Goal: Task Accomplishment & Management: Manage account settings

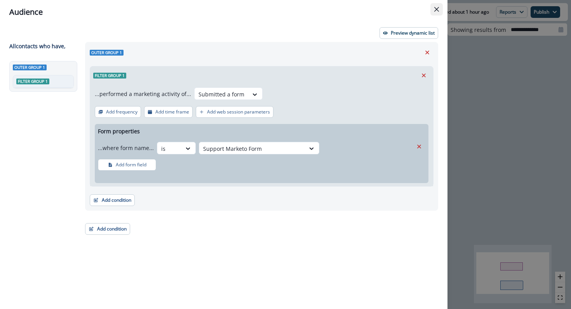
click at [434, 13] on button "Close" at bounding box center [437, 9] width 12 height 12
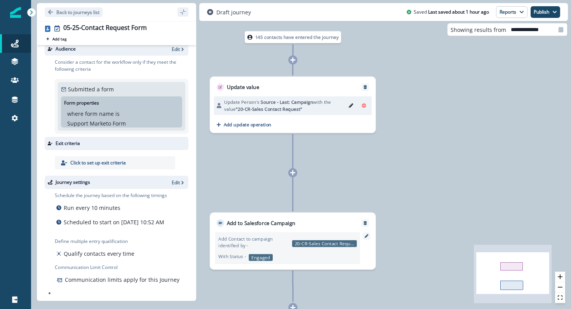
scroll to position [16, 0]
drag, startPoint x: 148, startPoint y: 207, endPoint x: 148, endPoint y: 219, distance: 12.1
click at [148, 218] on div "Schedule the journey based on the following timings Run every 10 minutes Schedu…" at bounding box center [111, 211] width 112 height 39
click at [148, 219] on p "Scheduled to start on August 29, 2025 at 10:52 AM" at bounding box center [114, 222] width 101 height 8
drag, startPoint x: 178, startPoint y: 175, endPoint x: 178, endPoint y: 180, distance: 4.7
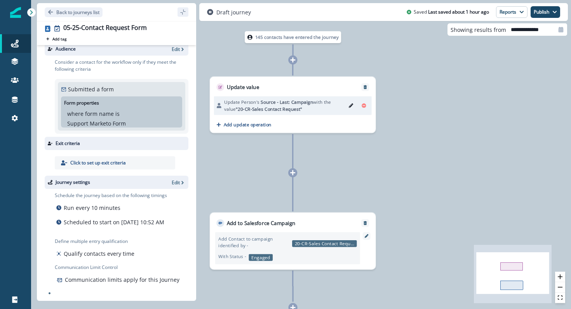
click at [178, 180] on div "Journey settings Edit" at bounding box center [117, 182] width 144 height 13
click at [180, 179] on p "Edit" at bounding box center [176, 182] width 8 height 7
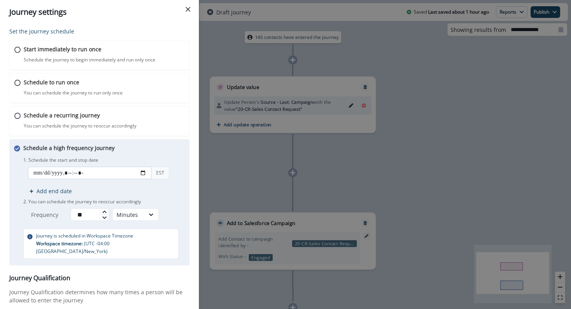
scroll to position [85, 0]
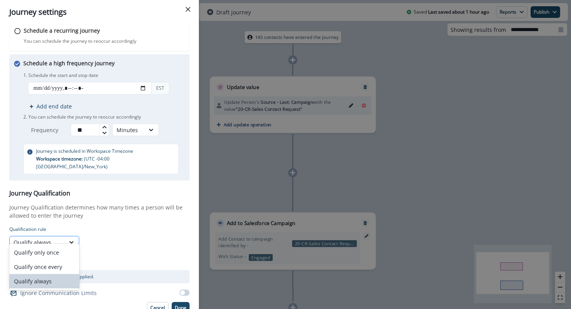
click at [35, 238] on div "Qualify always" at bounding box center [37, 242] width 47 height 8
click at [41, 252] on div "Qualify only once" at bounding box center [44, 252] width 70 height 14
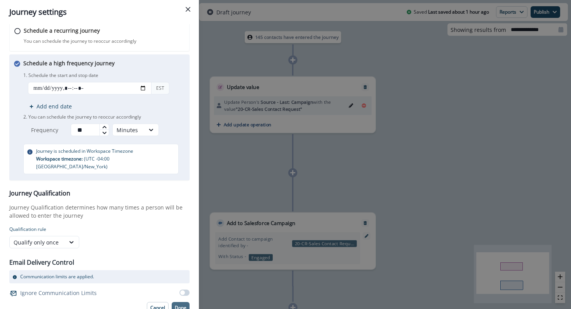
click at [176, 302] on button "Done" at bounding box center [181, 308] width 18 height 12
click at [181, 305] on p "Done" at bounding box center [181, 307] width 12 height 5
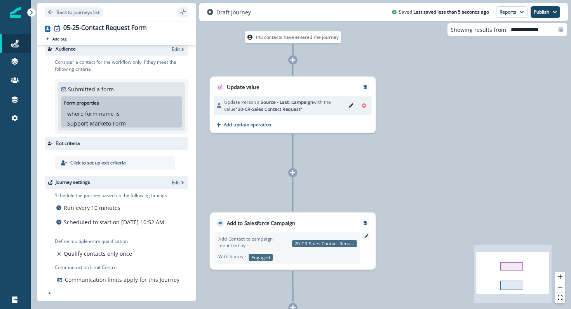
scroll to position [0, 0]
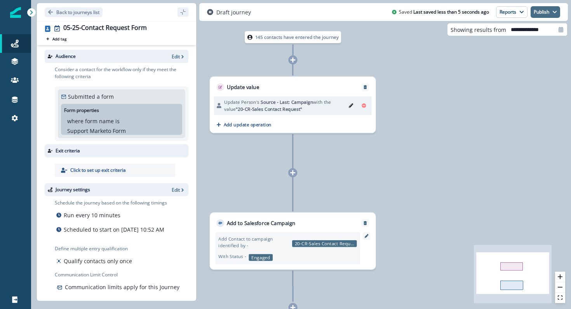
click at [548, 14] on button "Publish" at bounding box center [546, 12] width 30 height 12
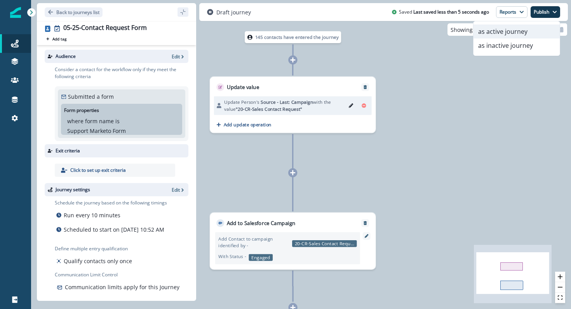
click at [520, 36] on button "as active journey" at bounding box center [517, 31] width 86 height 14
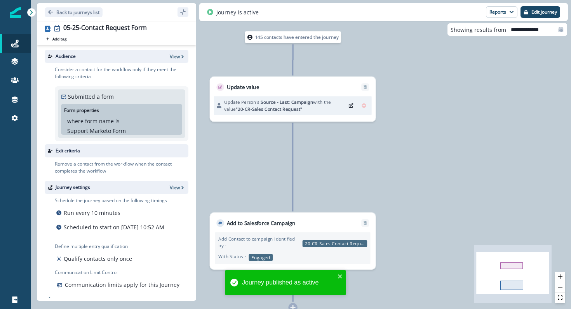
click at [337, 274] on div "Journey published as active" at bounding box center [285, 282] width 121 height 25
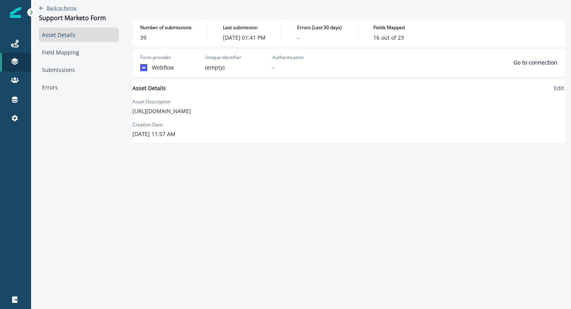
click at [69, 8] on p "Back to forms" at bounding box center [62, 8] width 30 height 7
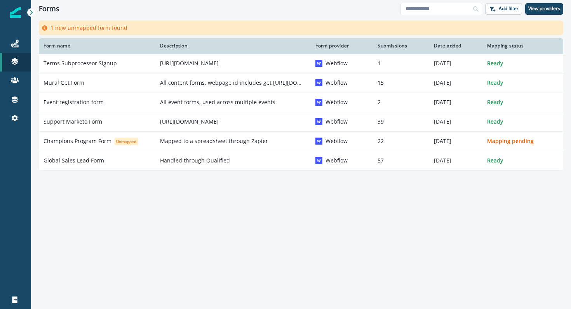
drag, startPoint x: 84, startPoint y: 103, endPoint x: 412, endPoint y: 309, distance: 387.4
click at [12, 47] on icon at bounding box center [15, 44] width 8 height 8
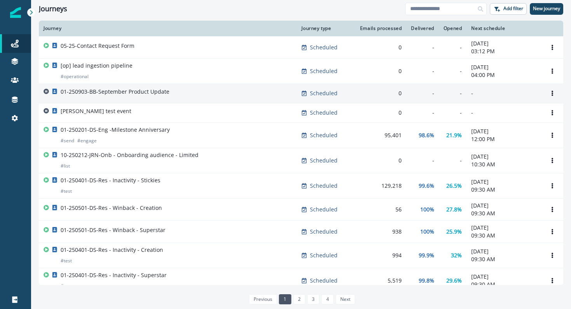
click at [103, 87] on td "01-250903-BB-September Product Update" at bounding box center [168, 93] width 258 height 19
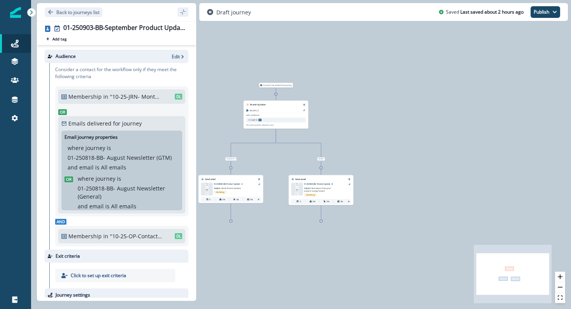
click at [292, 192] on div at bounding box center [297, 189] width 12 height 12
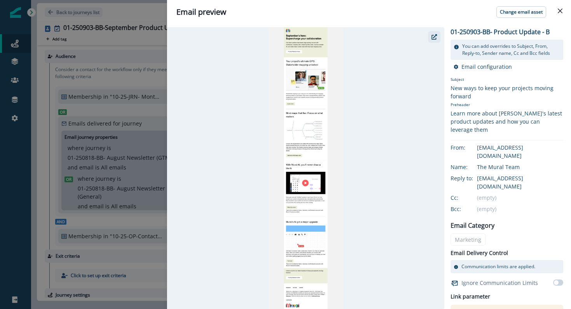
click at [433, 37] on icon "button" at bounding box center [434, 36] width 5 height 5
click at [560, 14] on button "Close" at bounding box center [560, 11] width 12 height 12
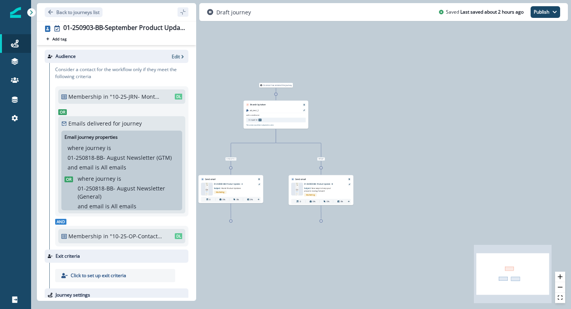
click at [294, 188] on div at bounding box center [297, 189] width 12 height 12
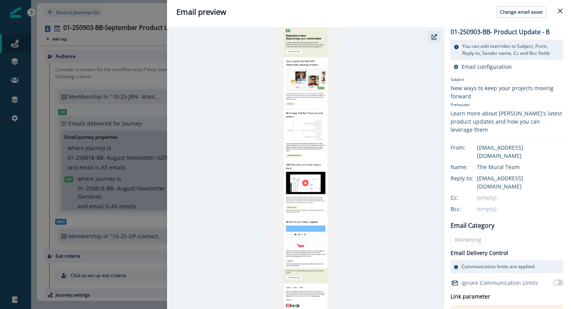
click at [436, 42] on button "button" at bounding box center [434, 37] width 12 height 12
click at [123, 165] on div "Email preview Change email asset 01-250903-BB- Product Update - B You can add o…" at bounding box center [285, 154] width 571 height 309
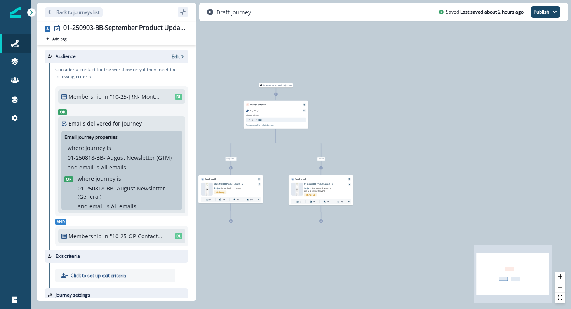
click at [207, 189] on img at bounding box center [206, 189] width 3 height 12
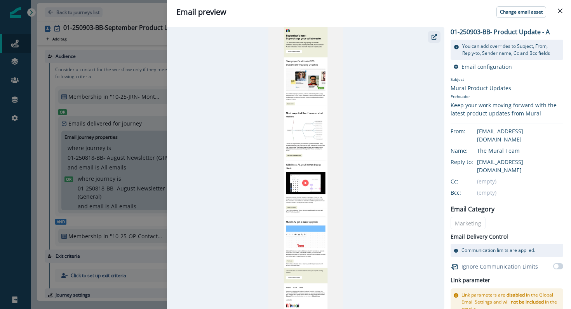
click at [430, 38] on button "button" at bounding box center [434, 37] width 12 height 12
click at [563, 13] on button "Close" at bounding box center [560, 11] width 12 height 12
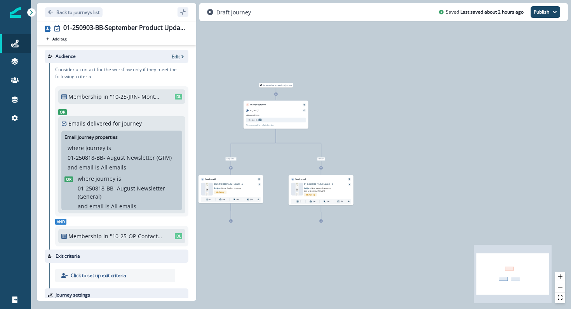
click at [180, 54] on icon "button" at bounding box center [182, 56] width 5 height 5
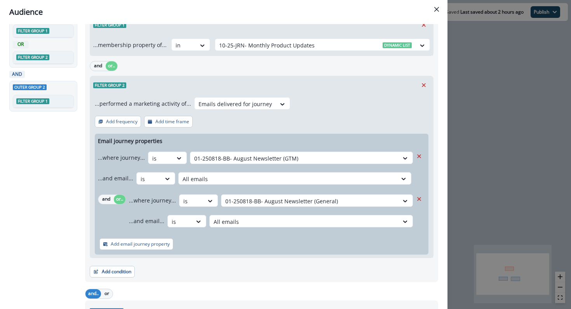
scroll to position [65, 0]
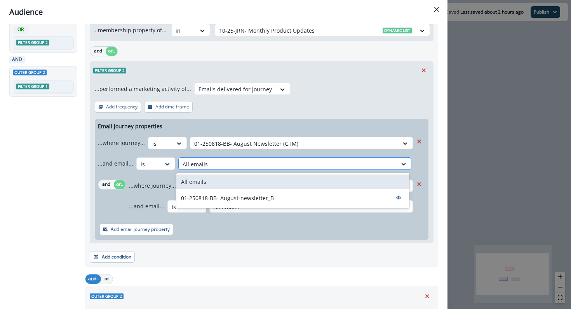
click at [194, 166] on div at bounding box center [288, 164] width 211 height 10
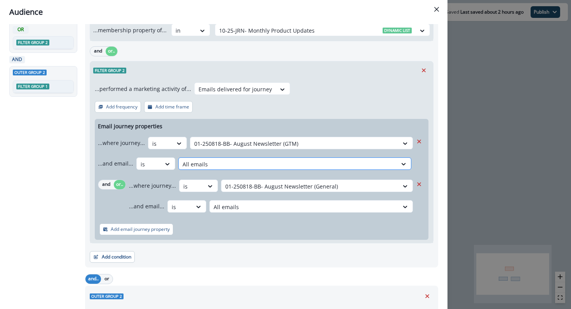
click at [194, 166] on div at bounding box center [288, 164] width 211 height 10
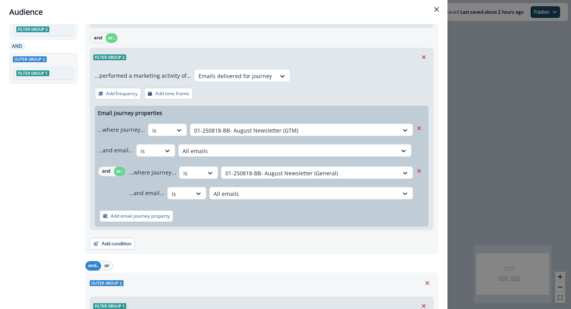
scroll to position [0, 0]
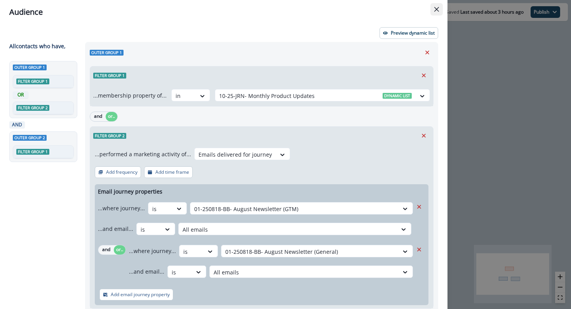
click at [435, 7] on icon "Close" at bounding box center [436, 9] width 5 height 5
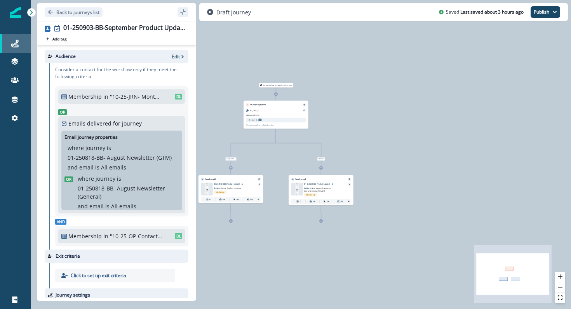
click at [9, 44] on div "Journeys" at bounding box center [15, 43] width 25 height 9
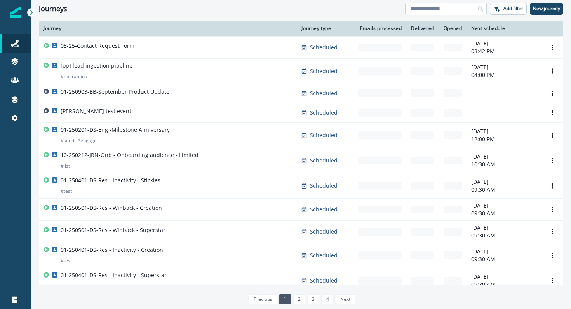
click at [443, 11] on input at bounding box center [446, 9] width 82 height 12
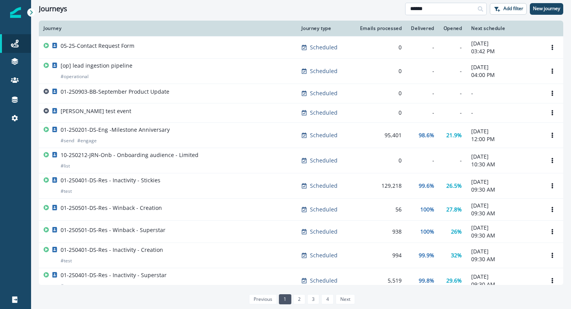
type input "******"
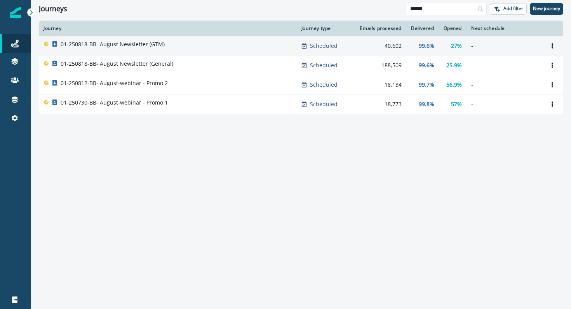
click at [145, 44] on p "01-250818-BB- August Newsletter (GTM)" at bounding box center [113, 44] width 104 height 8
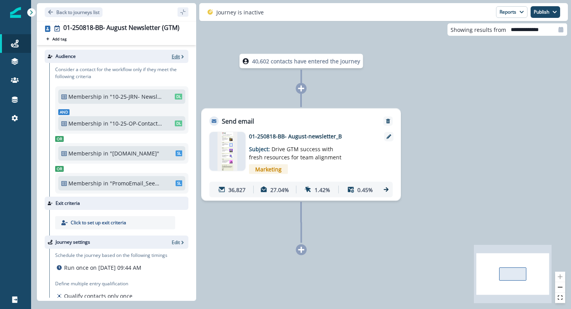
click at [173, 56] on p "Edit" at bounding box center [176, 56] width 8 height 7
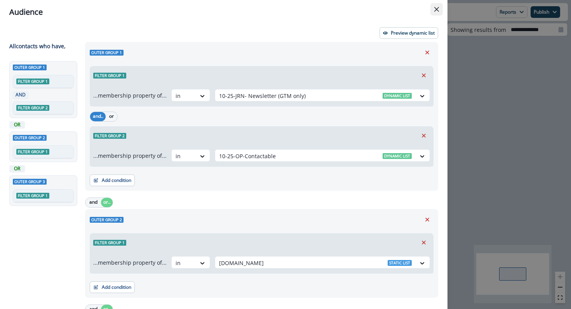
click at [435, 12] on button "Close" at bounding box center [437, 9] width 12 height 12
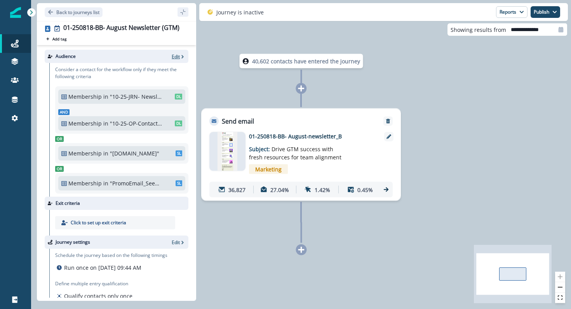
click at [174, 54] on p "Edit" at bounding box center [176, 56] width 8 height 7
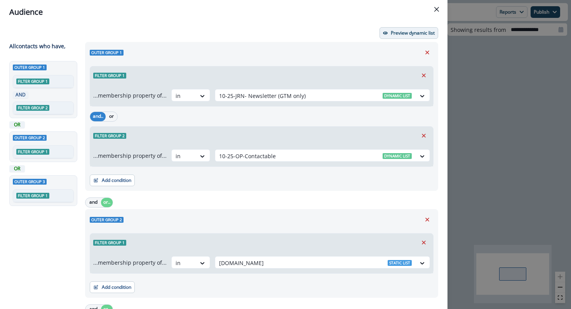
click at [389, 30] on button "Preview dynamic list" at bounding box center [409, 33] width 59 height 12
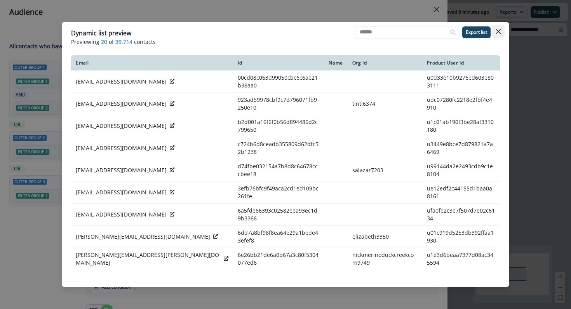
click at [496, 33] on icon "Close" at bounding box center [498, 31] width 5 height 5
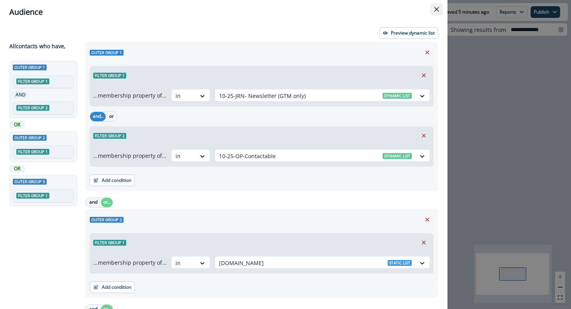
click at [435, 10] on icon "Close" at bounding box center [436, 9] width 5 height 5
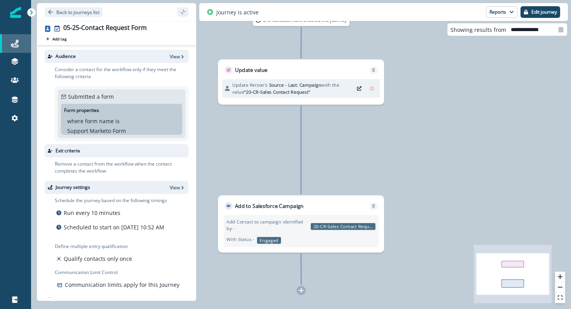
click at [3, 38] on link "Journeys" at bounding box center [15, 43] width 31 height 19
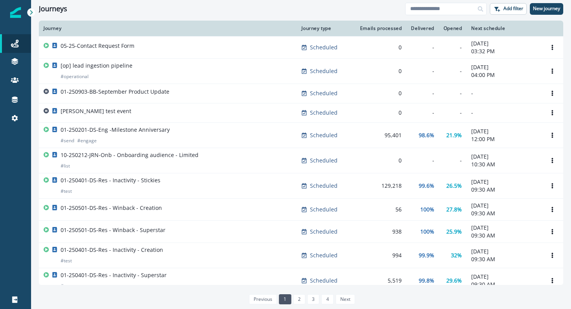
click at [428, 2] on div "Journeys Add filter New journey" at bounding box center [301, 8] width 540 height 17
click at [428, 9] on input at bounding box center [446, 9] width 82 height 12
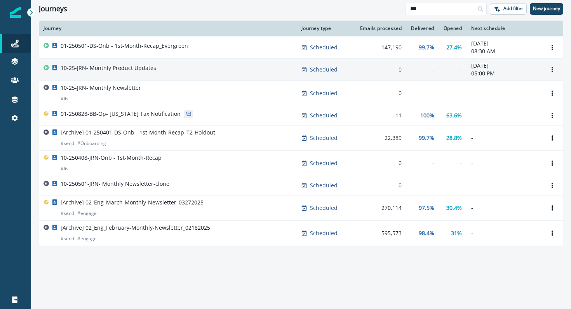
type input "***"
click at [136, 62] on td "10-25-JRN- Monthly Product Updates" at bounding box center [168, 69] width 258 height 22
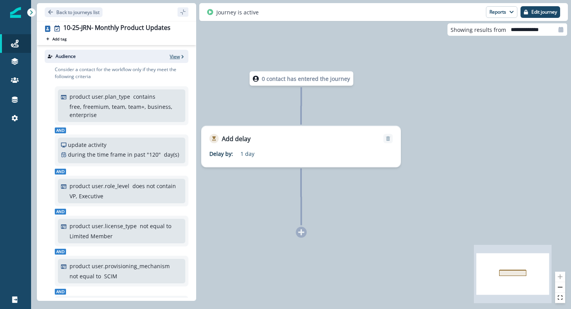
click at [174, 59] on p "View" at bounding box center [175, 56] width 10 height 7
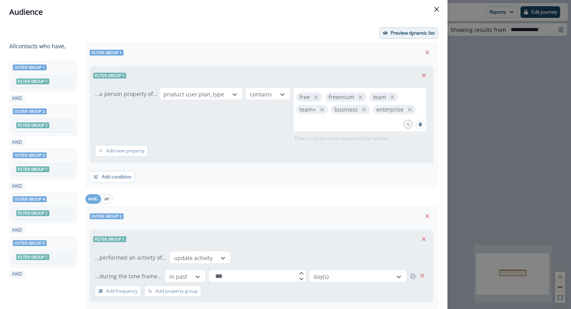
click at [407, 31] on p "Preview dynamic list" at bounding box center [413, 32] width 44 height 5
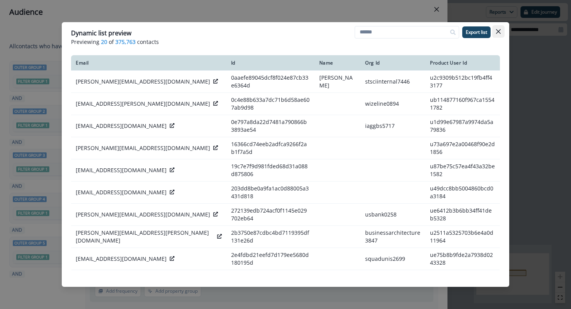
click at [501, 34] on button "Close" at bounding box center [498, 31] width 12 height 12
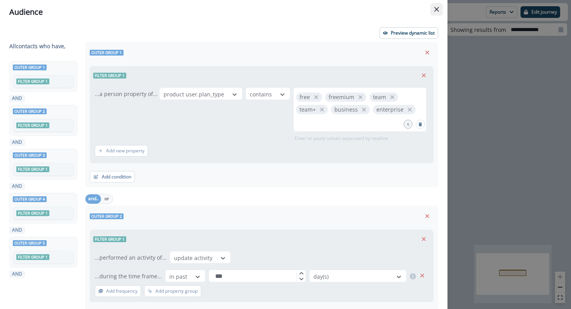
click at [437, 10] on icon "Close" at bounding box center [436, 9] width 5 height 5
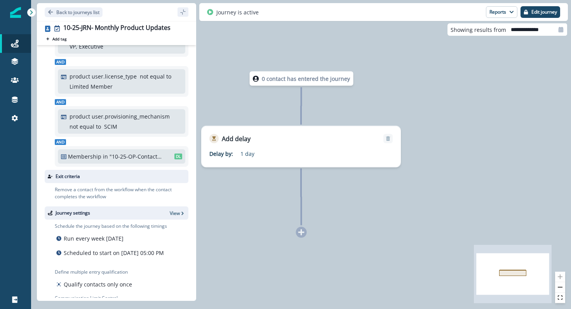
scroll to position [153, 0]
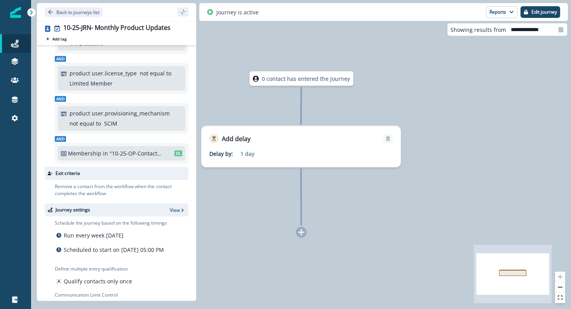
click at [117, 153] on p ""10-25-OP-Contactable"" at bounding box center [136, 153] width 52 height 8
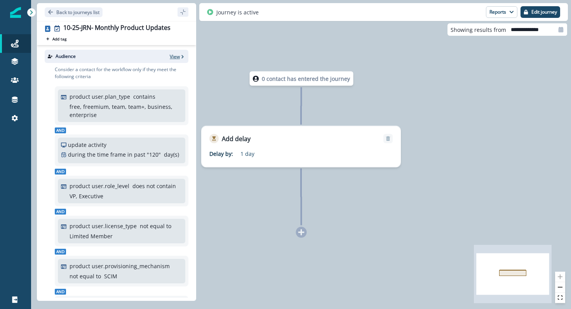
click at [178, 56] on p "View" at bounding box center [175, 56] width 10 height 7
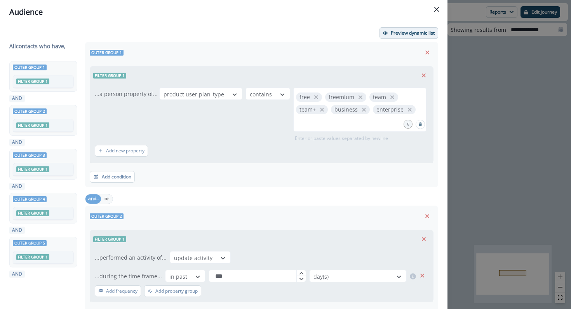
click at [405, 37] on button "Preview dynamic list" at bounding box center [409, 33] width 59 height 12
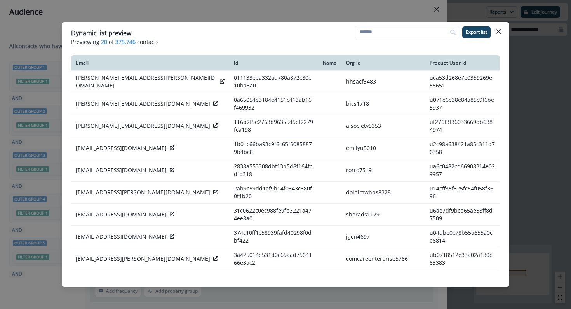
click at [117, 43] on span "375,746" at bounding box center [125, 42] width 20 height 8
click at [499, 30] on icon "Close" at bounding box center [498, 31] width 5 height 5
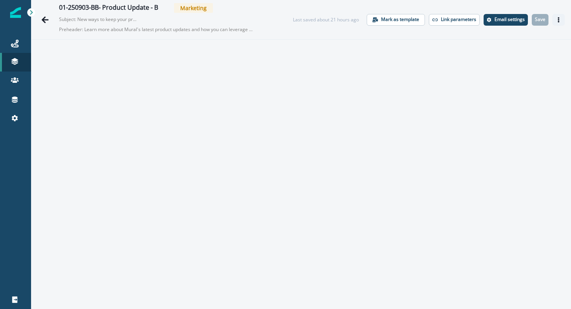
click at [560, 19] on icon "Actions" at bounding box center [558, 19] width 5 height 5
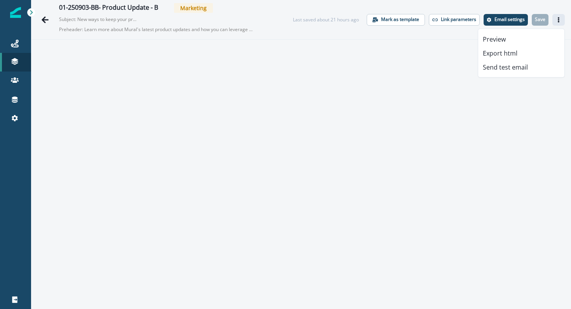
click at [562, 21] on button "Actions" at bounding box center [559, 20] width 12 height 12
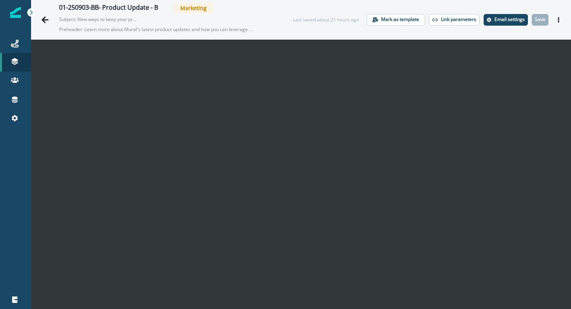
click at [189, 7] on span "Marketing" at bounding box center [193, 8] width 39 height 10
click at [561, 19] on button "Actions" at bounding box center [559, 20] width 12 height 12
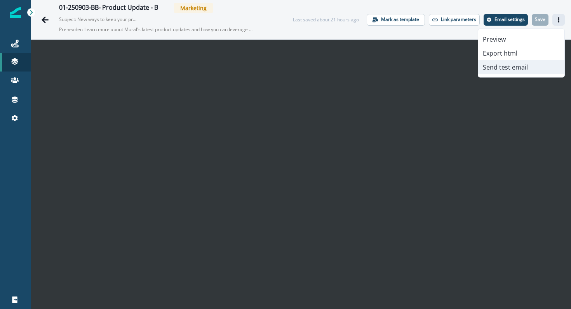
click at [518, 65] on button "Send test email" at bounding box center [521, 67] width 86 height 14
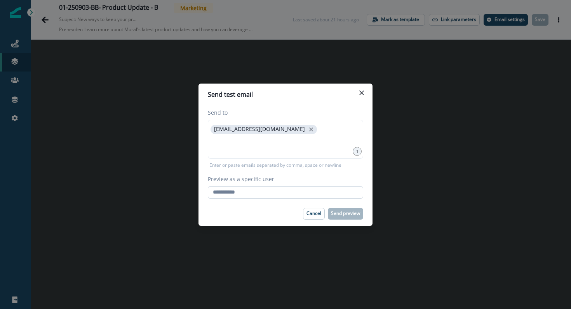
click at [235, 192] on input "Preview as a specific user" at bounding box center [285, 192] width 155 height 12
type input "**********"
click at [255, 202] on footer "Cancel Send preview" at bounding box center [286, 214] width 174 height 24
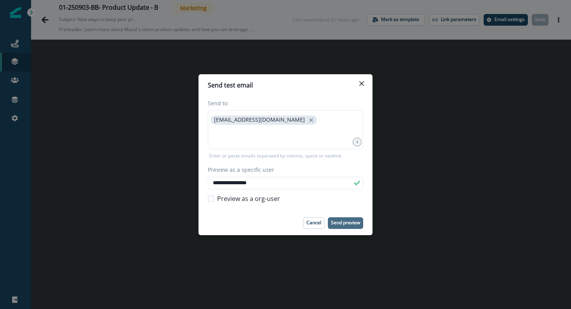
click at [340, 223] on p "Send preview" at bounding box center [345, 222] width 29 height 5
click at [363, 79] on button "Close" at bounding box center [362, 83] width 12 height 12
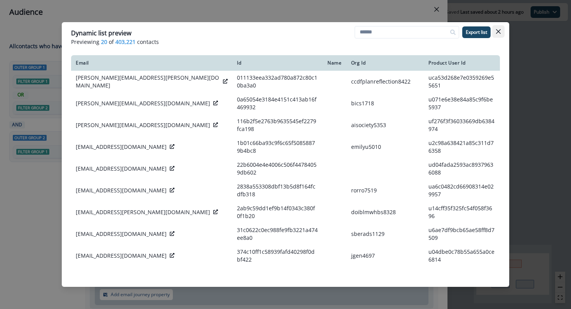
click at [500, 34] on button "Close" at bounding box center [498, 31] width 12 height 12
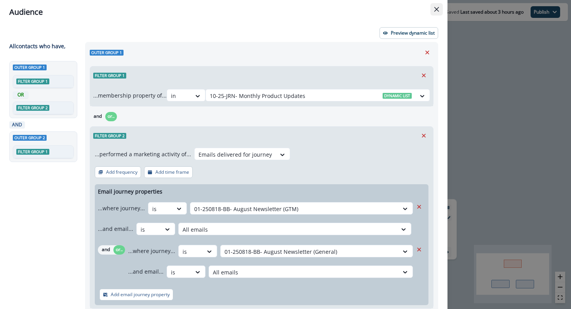
click at [436, 13] on button "Close" at bounding box center [437, 9] width 12 height 12
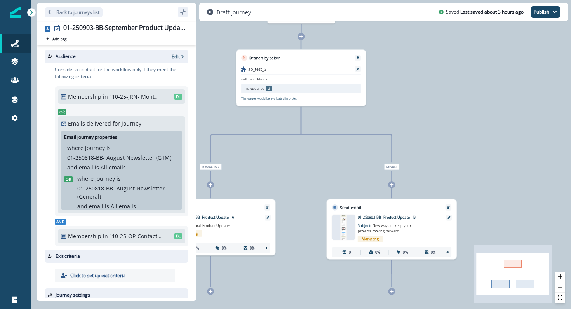
click at [183, 56] on icon "button" at bounding box center [182, 56] width 2 height 3
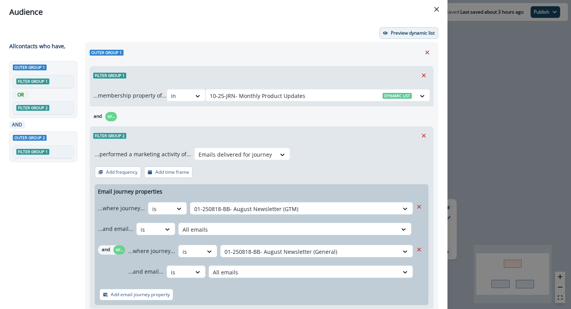
click at [388, 33] on button "Preview dynamic list" at bounding box center [409, 33] width 59 height 12
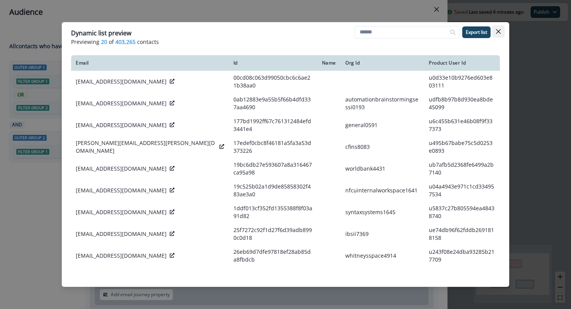
click at [502, 31] on button "Close" at bounding box center [498, 31] width 12 height 12
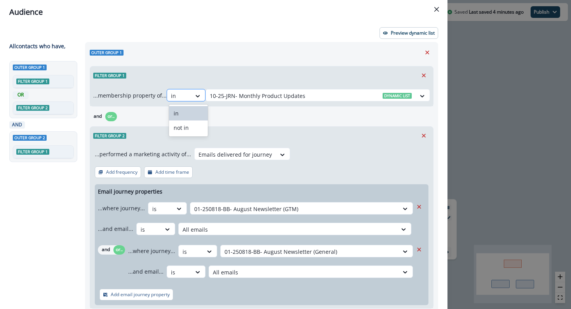
click at [184, 94] on div at bounding box center [179, 96] width 16 height 10
click at [180, 132] on div "not in" at bounding box center [188, 127] width 39 height 14
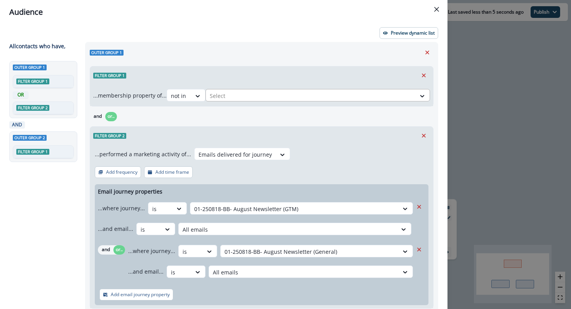
click at [226, 93] on div at bounding box center [311, 96] width 202 height 10
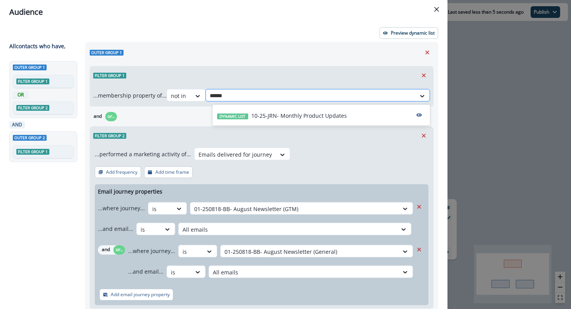
type input "*******"
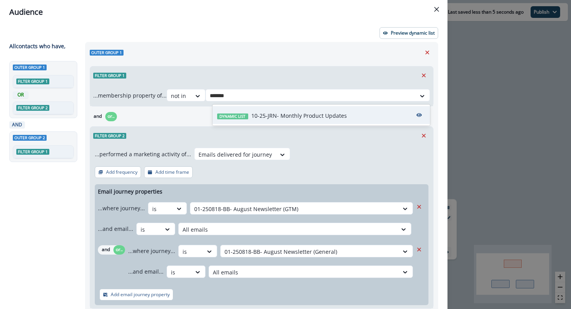
click at [254, 119] on p "10-25-JRN- Monthly Product Updates" at bounding box center [299, 116] width 96 height 8
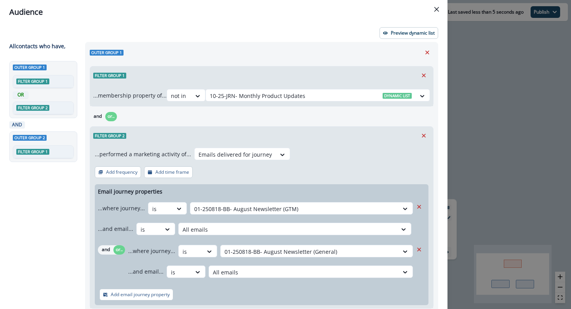
click at [254, 117] on div "and or.." at bounding box center [262, 117] width 344 height 14
click at [403, 30] on p "Preview dynamic list" at bounding box center [413, 32] width 44 height 5
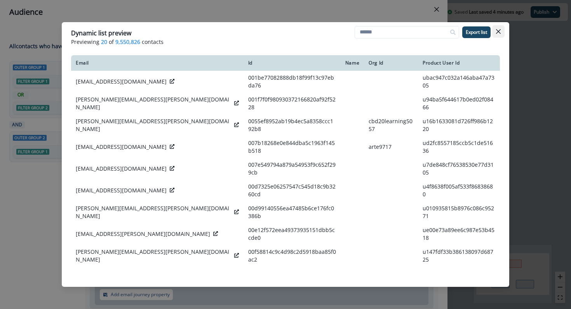
click at [498, 30] on icon "Close" at bounding box center [498, 31] width 5 height 5
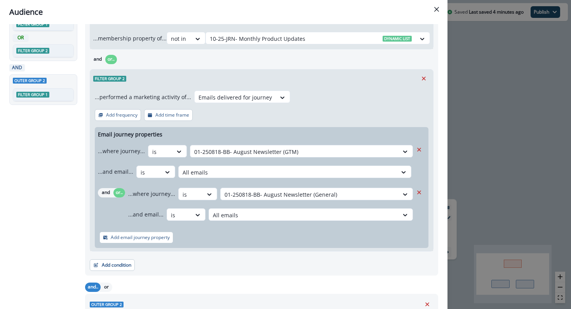
scroll to position [59, 0]
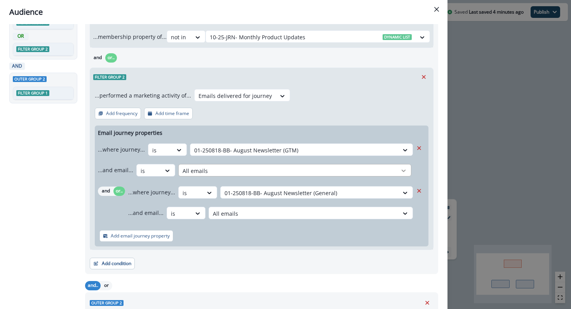
click at [404, 151] on icon at bounding box center [405, 150] width 4 height 2
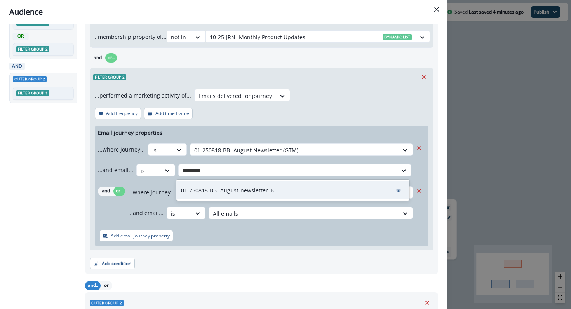
type input "**********"
click at [378, 187] on div "01-250818-BB- August-newsletter_B" at bounding box center [292, 190] width 233 height 18
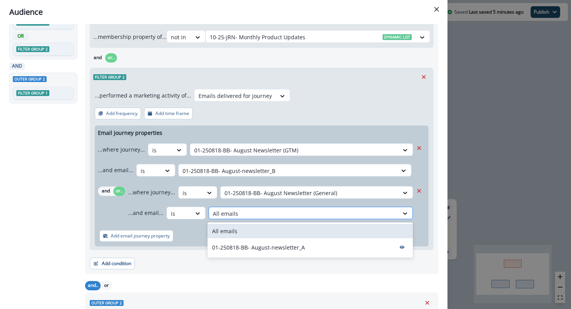
click at [368, 215] on div at bounding box center [304, 214] width 182 height 10
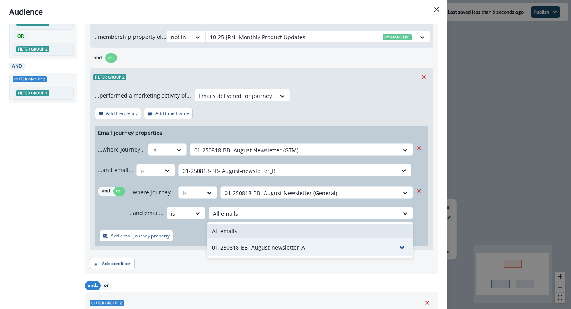
click at [362, 241] on div "01-250818-BB- August-newsletter_A" at bounding box center [310, 247] width 206 height 18
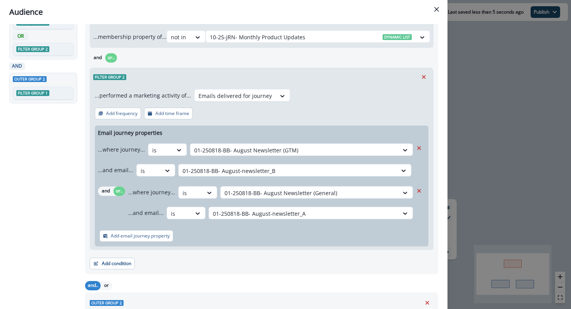
click at [361, 233] on div "Add email journey property" at bounding box center [262, 235] width 334 height 21
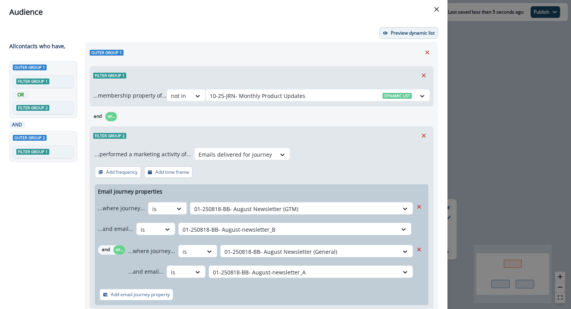
click at [395, 31] on p "Preview dynamic list" at bounding box center [413, 32] width 44 height 5
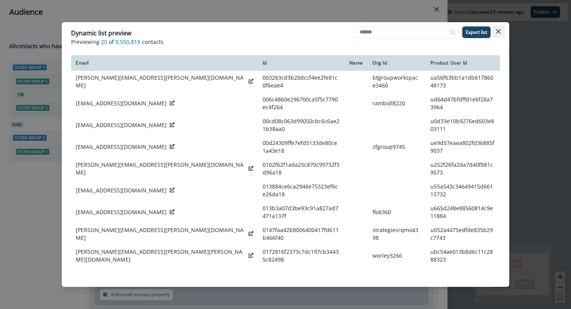
click at [497, 35] on button "Close" at bounding box center [498, 31] width 12 height 12
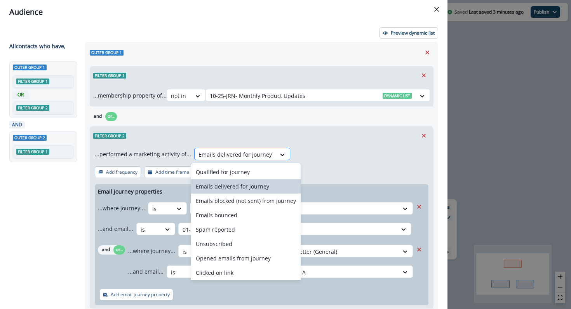
click at [250, 152] on div at bounding box center [235, 155] width 73 height 10
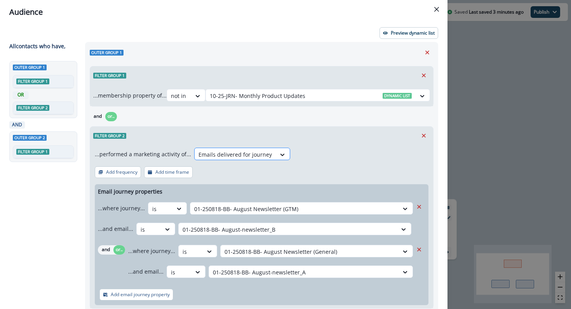
click at [250, 152] on div at bounding box center [235, 155] width 73 height 10
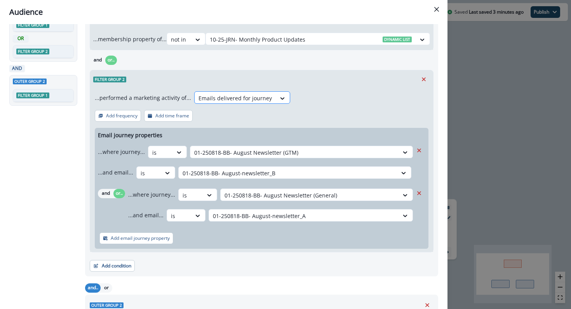
scroll to position [55, 0]
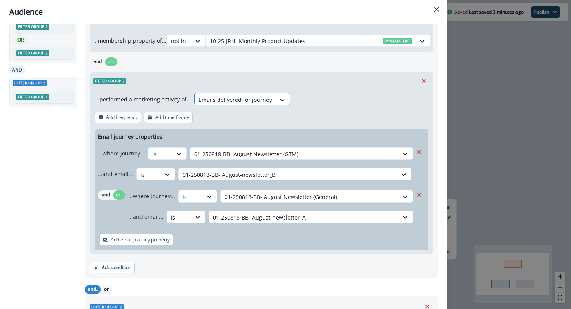
type input "*"
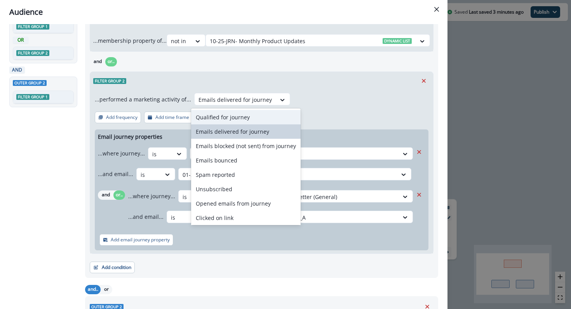
click at [324, 113] on div "...performed a marketing activity of... Qualified for journey, 1 of 10. 10 resu…" at bounding box center [261, 172] width 343 height 164
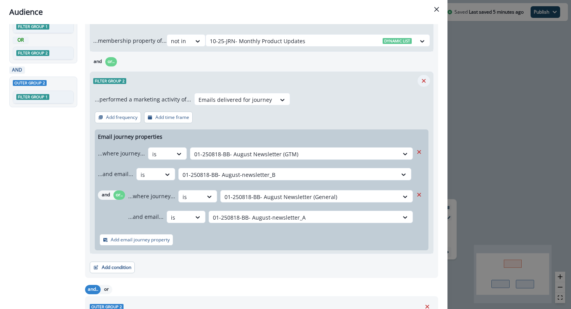
click at [425, 79] on icon "Remove" at bounding box center [424, 81] width 4 height 4
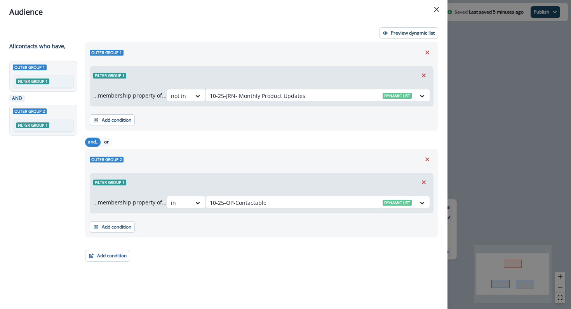
scroll to position [0, 0]
click at [178, 99] on div at bounding box center [179, 96] width 16 height 10
click at [183, 110] on div "in" at bounding box center [188, 113] width 39 height 14
click at [233, 94] on div at bounding box center [311, 96] width 202 height 10
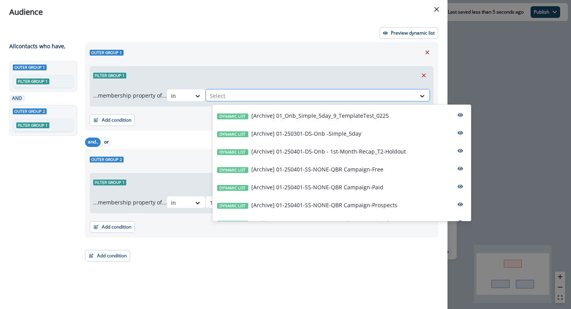
type input "*"
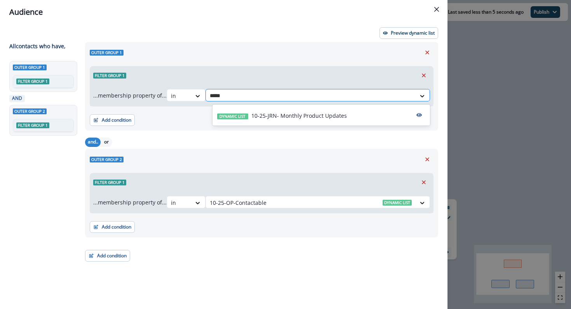
type input "******"
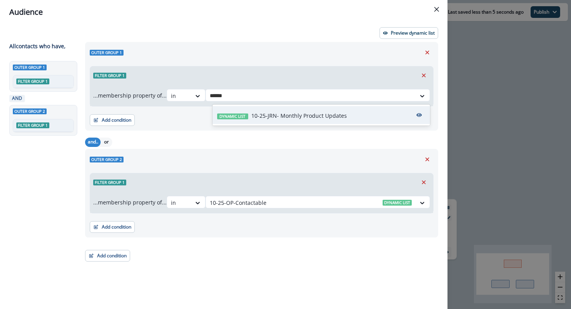
click at [277, 119] on p "10-25-JRN- Monthly Product Updates" at bounding box center [299, 116] width 96 height 8
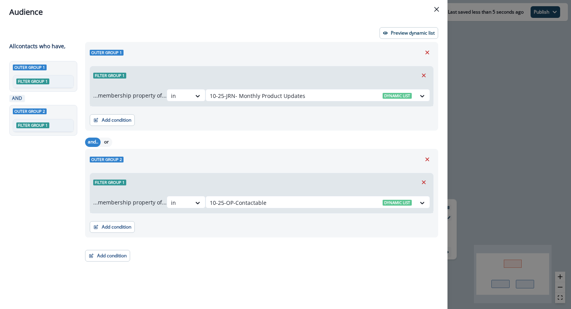
click at [277, 119] on div "Add condition Contact properties A person property Performed a product event Pe…" at bounding box center [262, 115] width 344 height 19
click at [118, 121] on button "Add condition" at bounding box center [112, 120] width 45 height 12
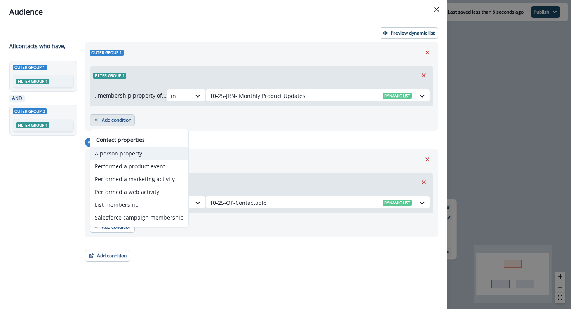
click at [130, 155] on button "A person property" at bounding box center [139, 153] width 98 height 13
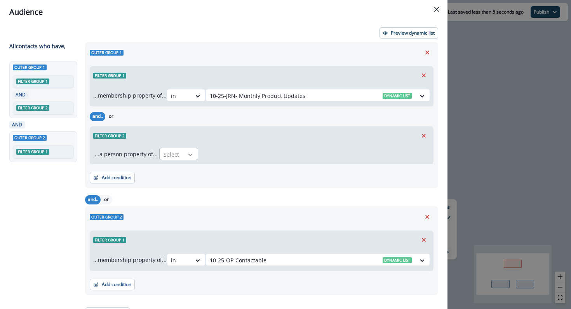
click at [187, 156] on icon at bounding box center [190, 155] width 7 height 8
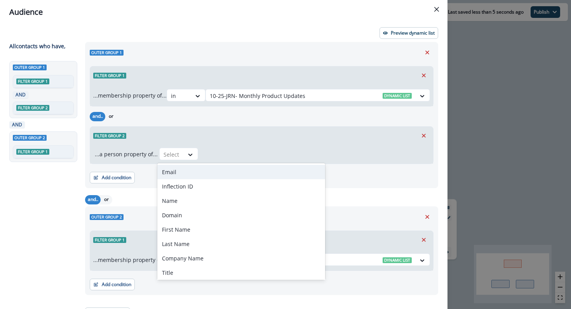
click at [139, 157] on p "...a person property of..." at bounding box center [126, 154] width 63 height 8
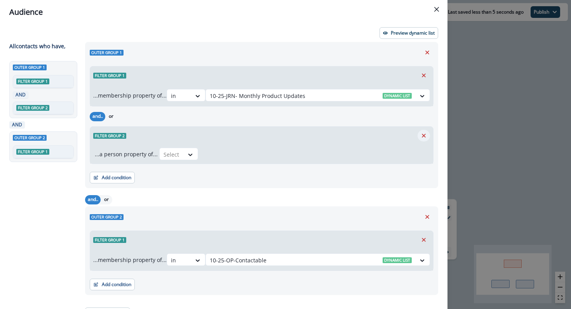
click at [428, 132] on button "Remove" at bounding box center [424, 136] width 12 height 12
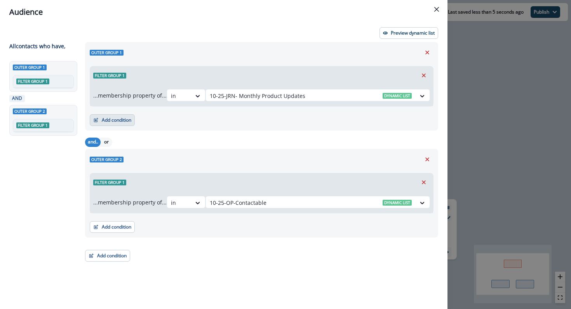
click at [106, 120] on button "Add condition" at bounding box center [112, 120] width 45 height 12
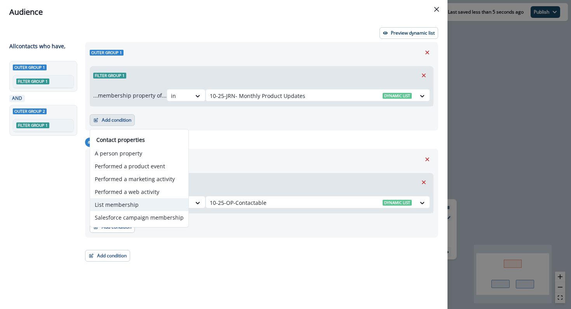
click at [127, 202] on button "List membership" at bounding box center [139, 204] width 98 height 13
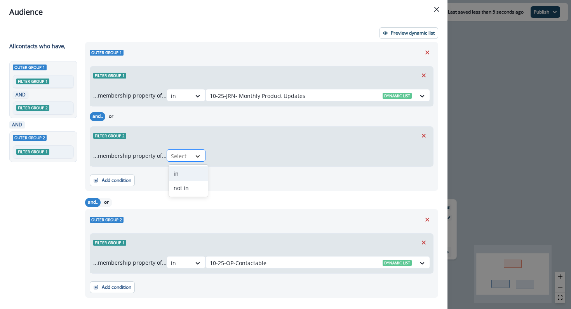
click at [196, 153] on div at bounding box center [197, 156] width 13 height 8
click at [196, 172] on div "in" at bounding box center [188, 173] width 39 height 14
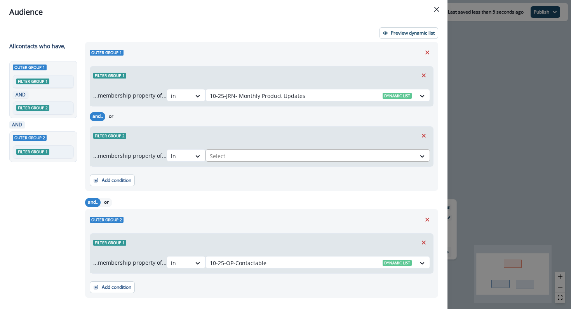
click at [246, 157] on div at bounding box center [311, 156] width 202 height 10
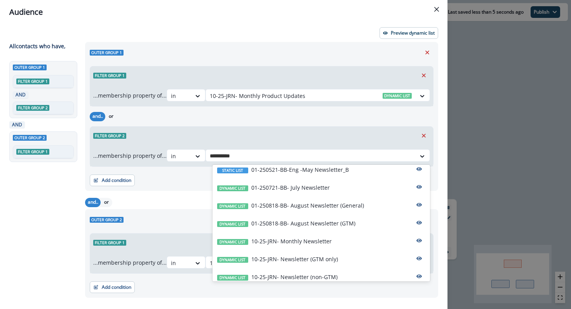
scroll to position [170, 0]
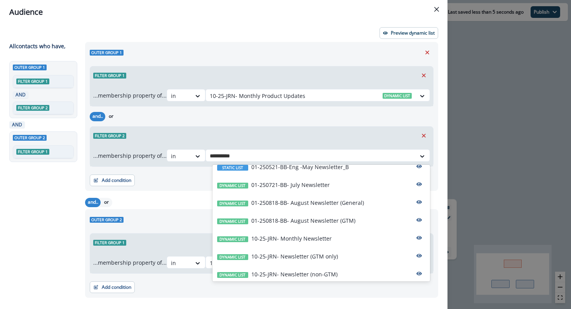
drag, startPoint x: 295, startPoint y: 207, endPoint x: 168, endPoint y: 230, distance: 128.7
click at [167, 230] on body "A newer version of Inflection.io is available. Refresh your page to load the la…" at bounding box center [285, 154] width 571 height 309
type input "**********"
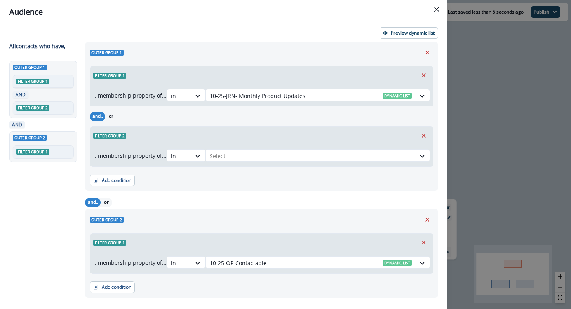
click at [189, 209] on div "Outer group 2 Filter group 1 ...membership property of... in 10-25-OP-Contactab…" at bounding box center [261, 253] width 353 height 89
click at [419, 136] on button "Remove" at bounding box center [424, 136] width 12 height 12
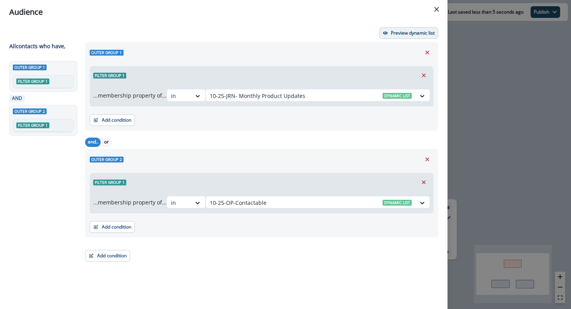
click at [413, 30] on p "Preview dynamic list" at bounding box center [413, 32] width 44 height 5
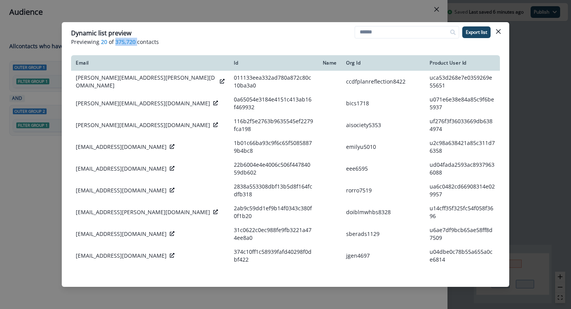
drag, startPoint x: 114, startPoint y: 42, endPoint x: 136, endPoint y: 42, distance: 21.8
click at [136, 43] on p "Previewing 20 of 375,720 contacts" at bounding box center [285, 42] width 429 height 8
copy span "375,720"
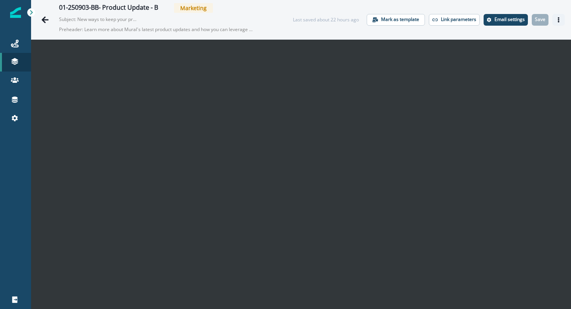
click at [559, 22] on icon "Actions" at bounding box center [559, 19] width 2 height 5
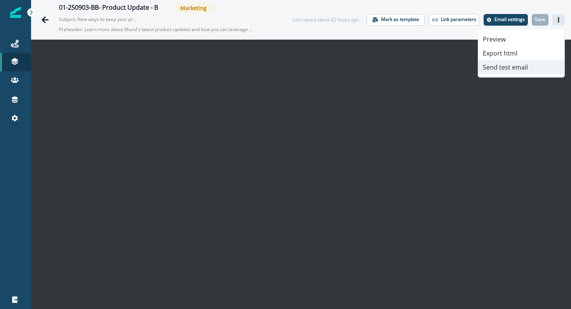
click at [520, 71] on button "Send test email" at bounding box center [521, 67] width 86 height 14
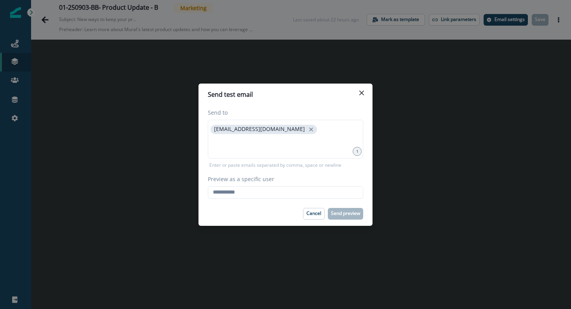
click at [336, 185] on div "Preview as a specific user Loading... Person data unavailable" at bounding box center [285, 187] width 155 height 24
click at [336, 191] on input "Preview as a specific user" at bounding box center [285, 192] width 155 height 12
type input "**********"
click at [342, 205] on footer "Cancel Send preview" at bounding box center [286, 214] width 174 height 24
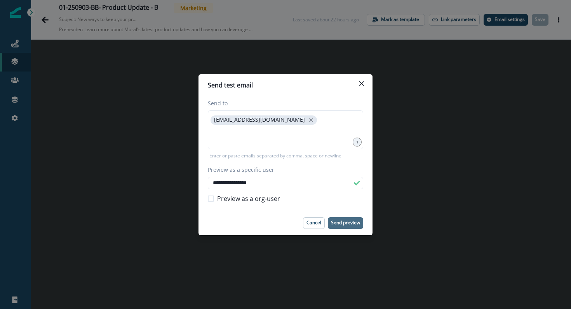
click at [340, 221] on p "Send preview" at bounding box center [345, 222] width 29 height 5
click at [359, 84] on icon "Close" at bounding box center [361, 83] width 5 height 5
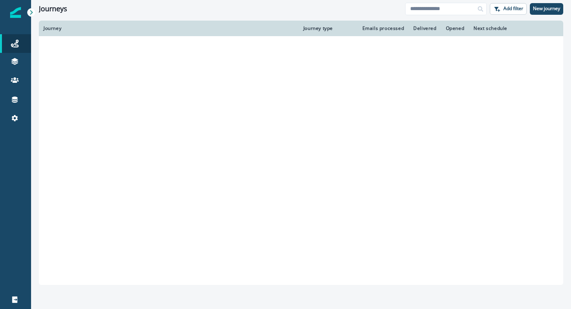
click at [52, 14] on div "Journeys Add filter New journey" at bounding box center [301, 8] width 540 height 17
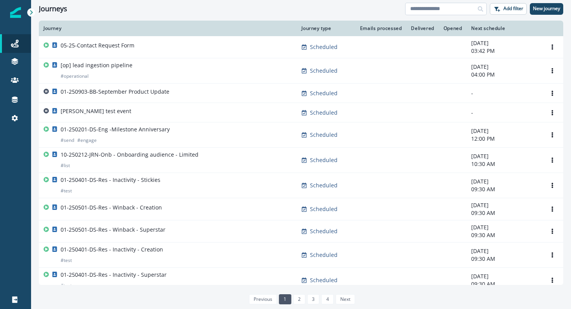
click at [463, 12] on input at bounding box center [446, 9] width 82 height 12
type input "*******"
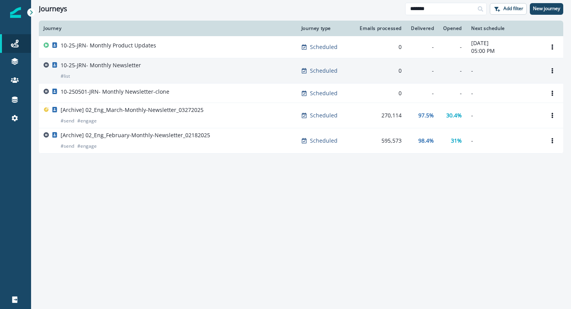
click at [124, 66] on p "10-25-JRN- Monthly Newsletter" at bounding box center [101, 65] width 80 height 8
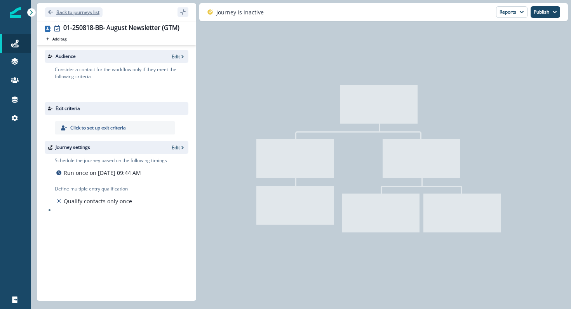
click at [58, 11] on p "Back to journeys list" at bounding box center [77, 12] width 43 height 7
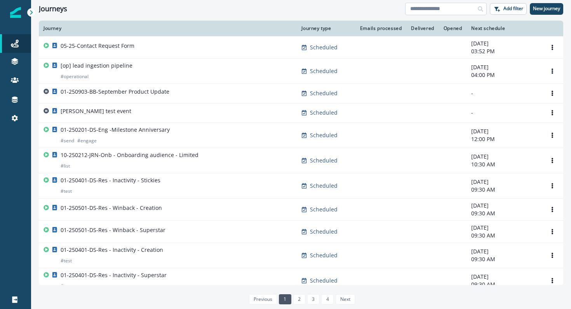
click at [436, 9] on input at bounding box center [446, 9] width 82 height 12
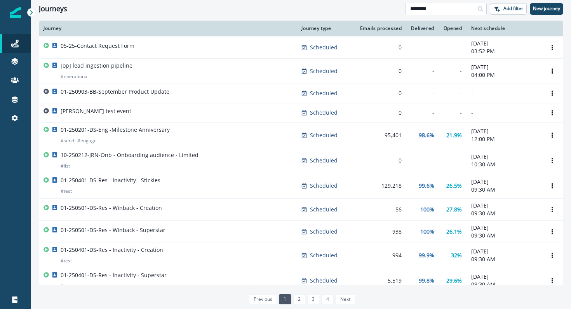
type input "********"
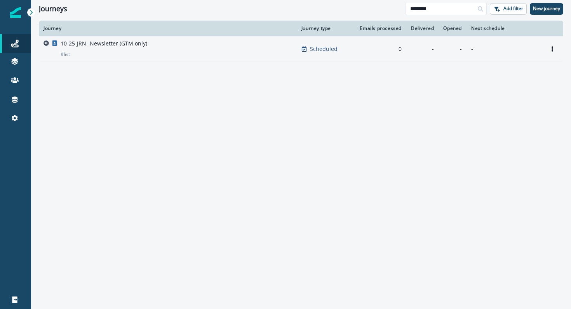
click at [102, 42] on p "10-25-JRN- Newsletter (GTM only)" at bounding box center [104, 44] width 87 height 8
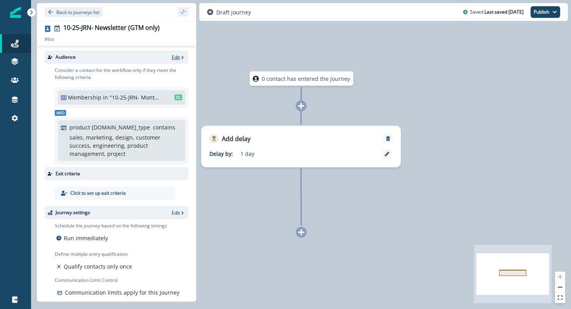
click at [178, 55] on p "Edit" at bounding box center [176, 57] width 8 height 7
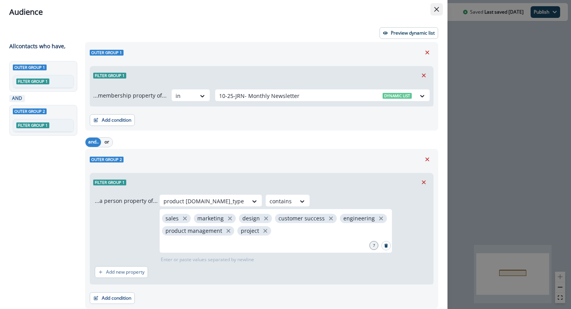
click at [432, 7] on button "Close" at bounding box center [437, 9] width 12 height 12
